Goal: Task Accomplishment & Management: Complete application form

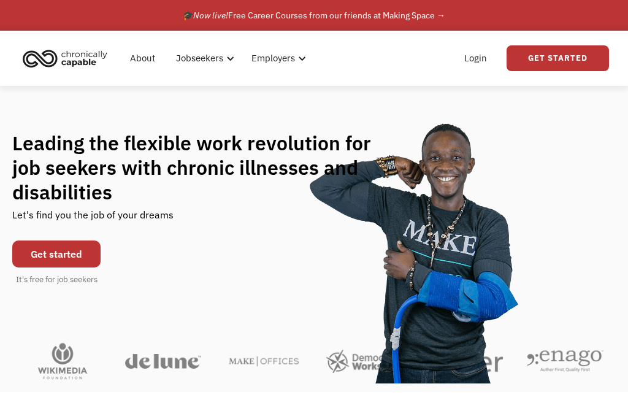
click at [555, 64] on link "Get Started" at bounding box center [557, 58] width 102 height 26
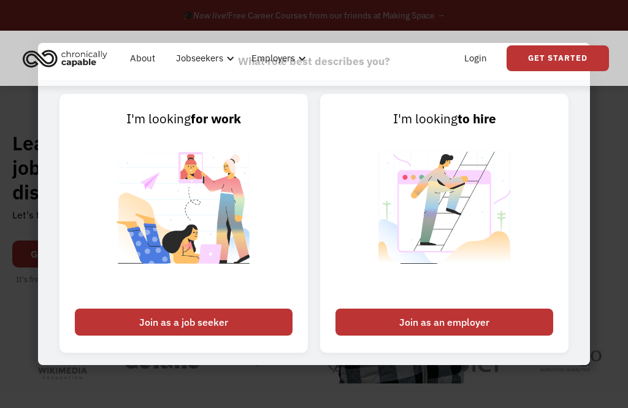
click at [135, 335] on div "Join as a job seeker" at bounding box center [184, 321] width 218 height 27
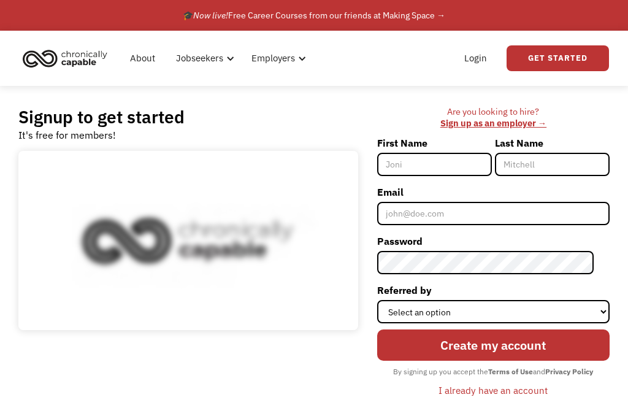
click at [430, 163] on input "First Name" at bounding box center [434, 164] width 115 height 23
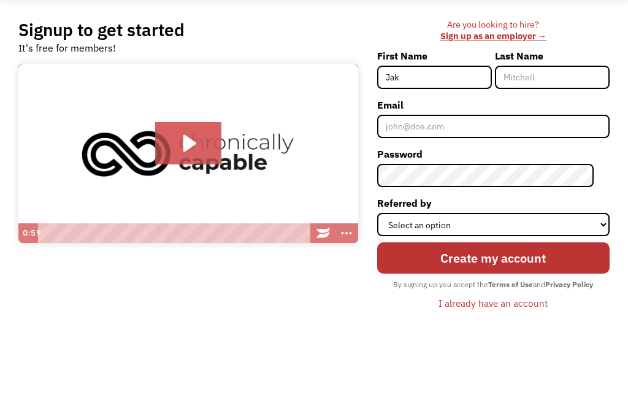
type input "Jak"
click at [529, 153] on input "Last Name" at bounding box center [552, 164] width 115 height 23
type input "[PERSON_NAME]"
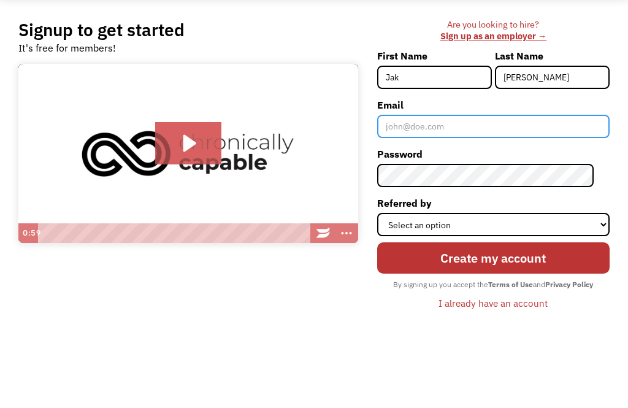
click at [422, 202] on input "Email" at bounding box center [493, 213] width 232 height 23
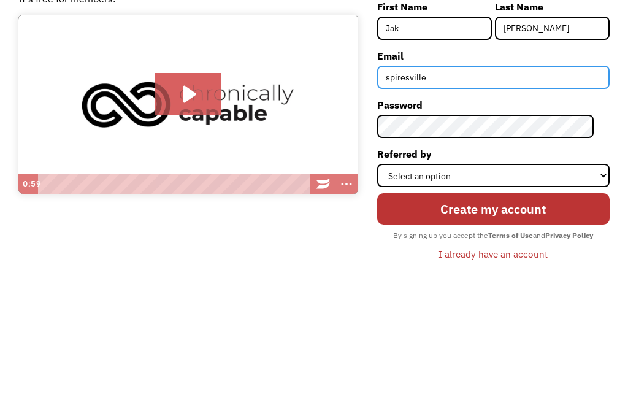
type input "[EMAIL_ADDRESS][DOMAIN_NAME]"
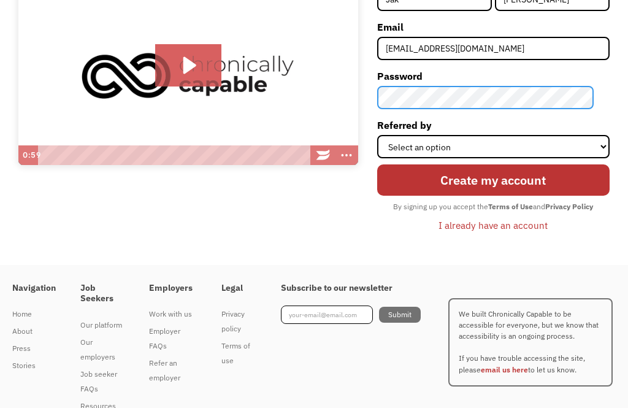
scroll to position [165, 0]
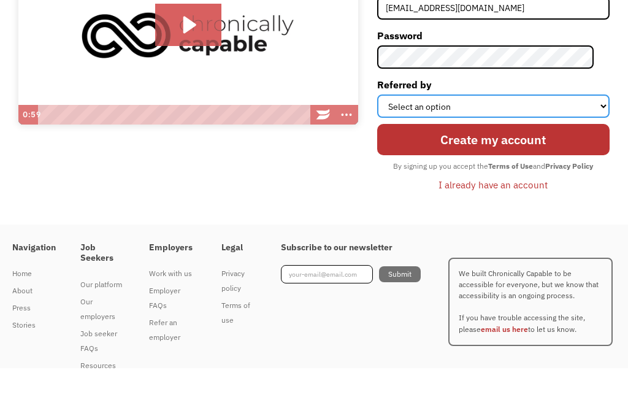
click at [530, 135] on select "Select an option Instagram Facebook Twitter Search Engine News Article Word of …" at bounding box center [493, 146] width 232 height 23
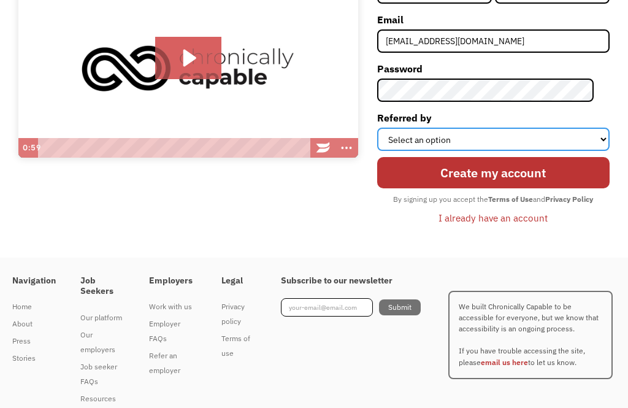
select select "Search Engine"
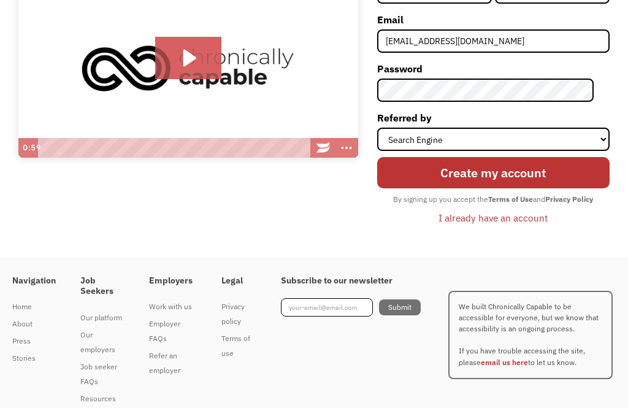
click at [485, 174] on input "Create my account" at bounding box center [493, 172] width 232 height 31
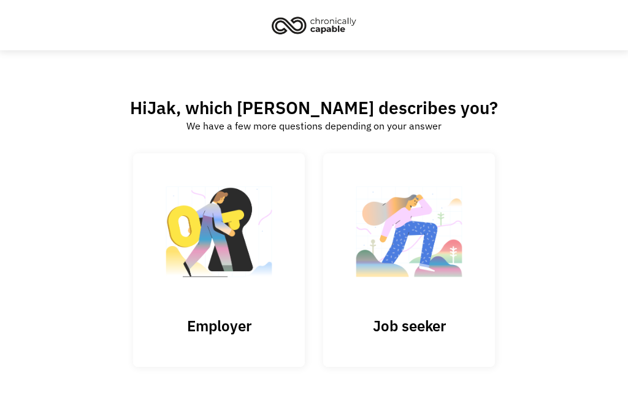
scroll to position [16, 0]
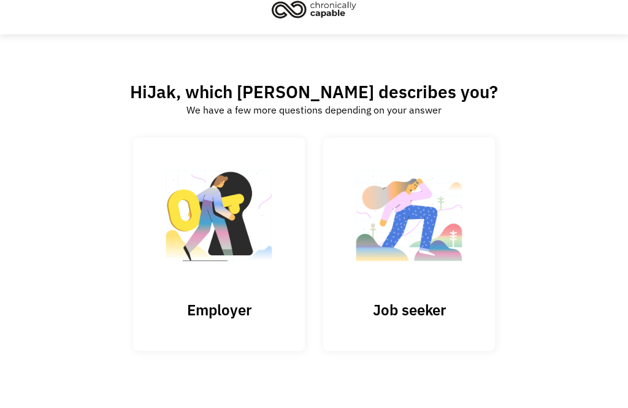
click at [190, 273] on input "Submit" at bounding box center [219, 243] width 172 height 213
type input "Please wait..."
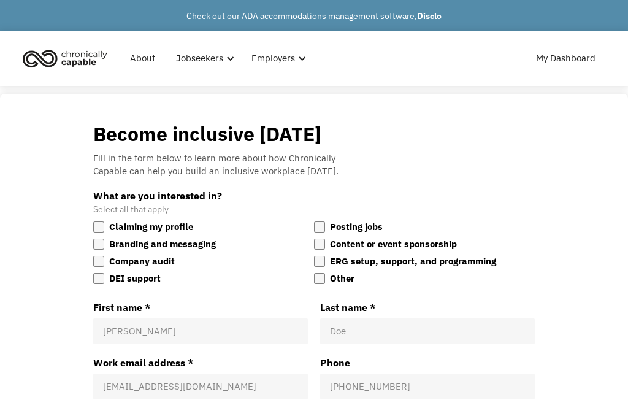
click at [397, 18] on link "Check out our ADA accommodations management software, Disclo" at bounding box center [313, 15] width 255 height 11
click at [200, 59] on div "Jobseekers" at bounding box center [200, 58] width 47 height 15
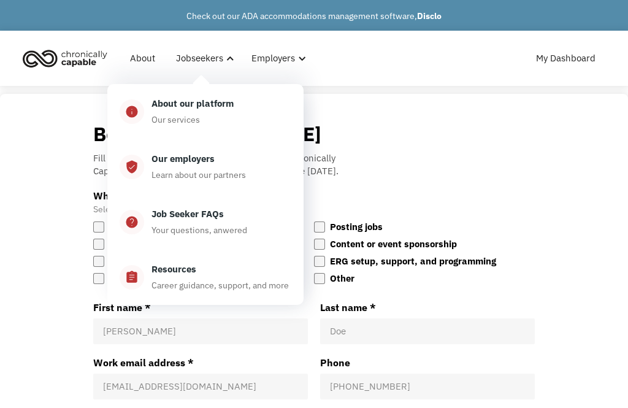
click at [571, 191] on div "Become inclusive [DATE] Fill in the form below to learn more about how Chronica…" at bounding box center [314, 375] width 590 height 509
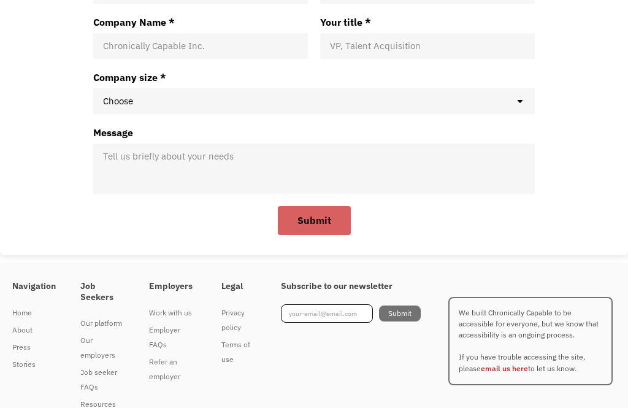
scroll to position [400, 0]
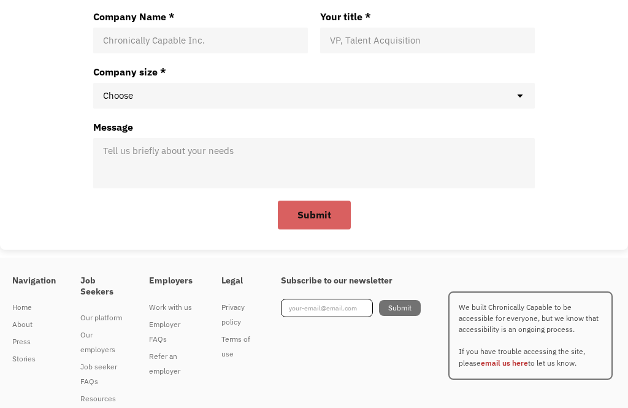
click at [97, 374] on div "Job seeker FAQs" at bounding box center [102, 374] width 44 height 29
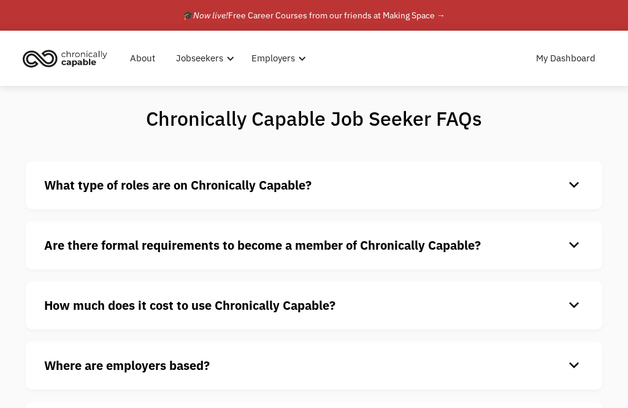
click at [555, 304] on h4 "How much does it cost to use Chronically Capable?" at bounding box center [304, 305] width 520 height 18
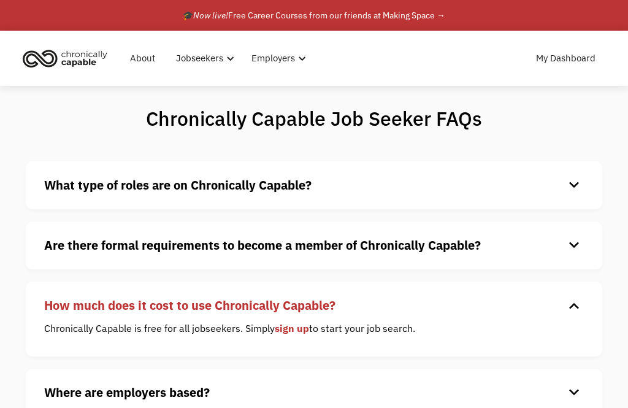
click at [571, 61] on link "My Dashboard" at bounding box center [565, 58] width 74 height 39
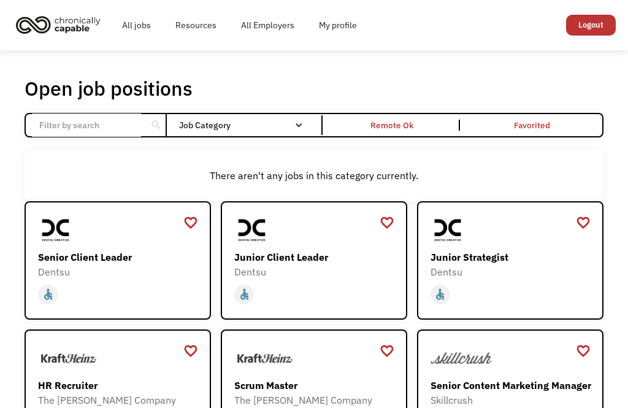
click at [227, 129] on div "Job Category" at bounding box center [247, 125] width 136 height 9
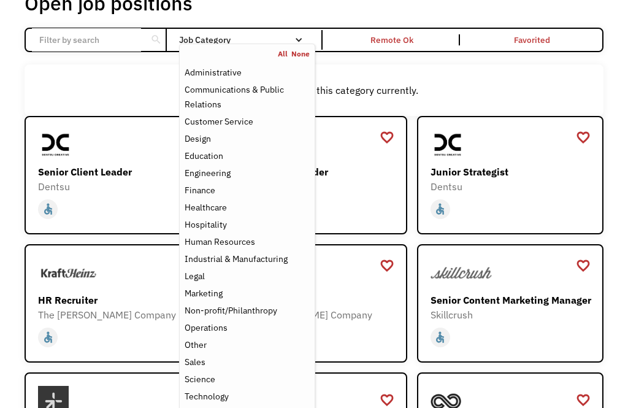
scroll to position [85, 0]
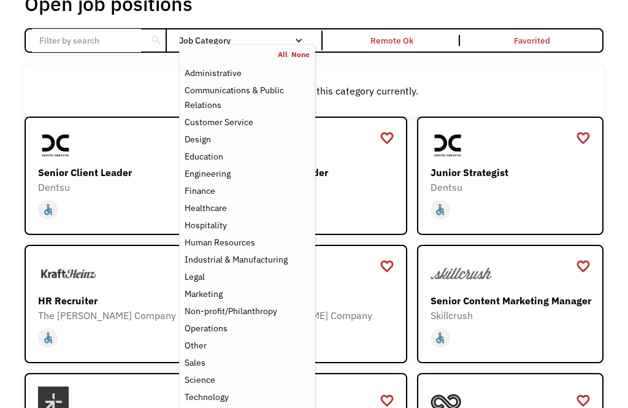
click at [191, 364] on div "Sales" at bounding box center [195, 362] width 21 height 15
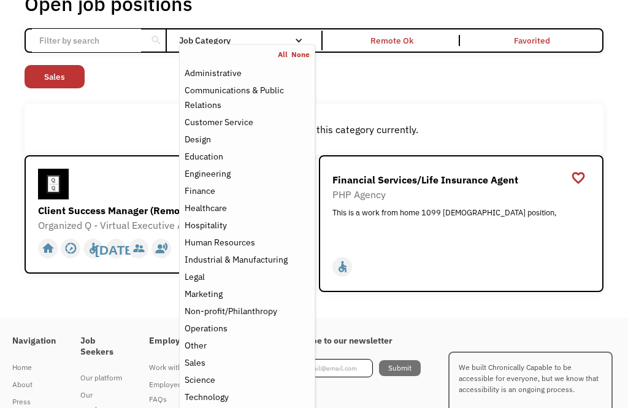
click at [50, 297] on div "Open job positions You have X liked items Search search Filter by category Admi…" at bounding box center [313, 141] width 603 height 311
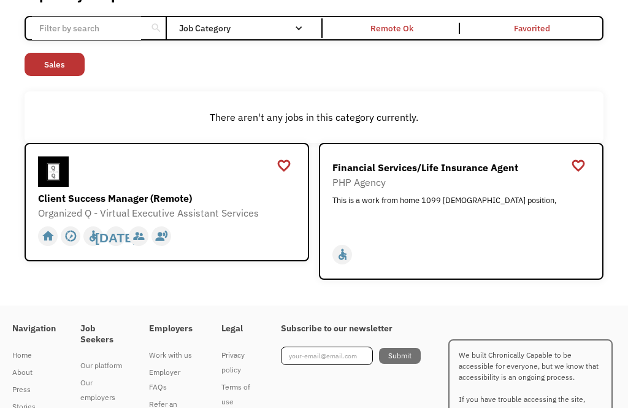
scroll to position [13, 0]
